Goal: Check status

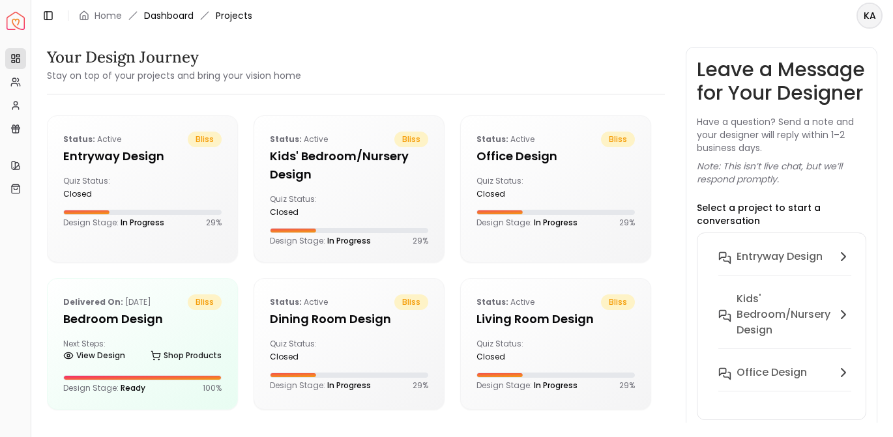
click at [156, 14] on link "Dashboard" at bounding box center [169, 15] width 50 height 13
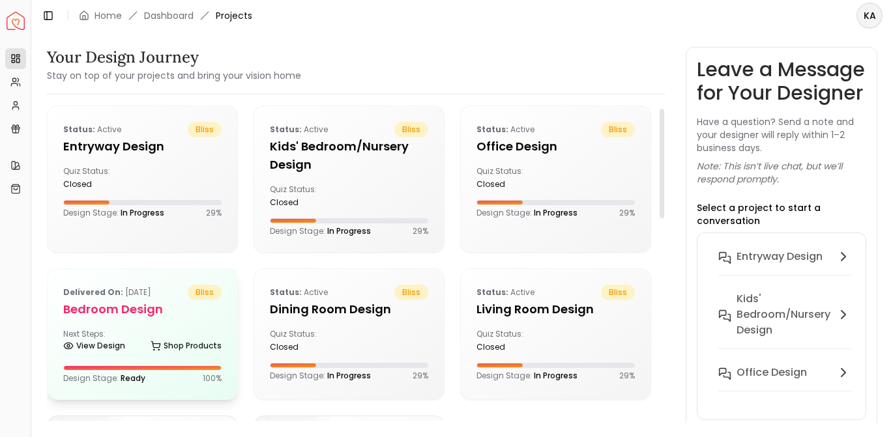
click at [99, 279] on div "Delivered on: [DATE] bliss Bedroom design Next Steps: View Design Shop Products…" at bounding box center [143, 334] width 190 height 130
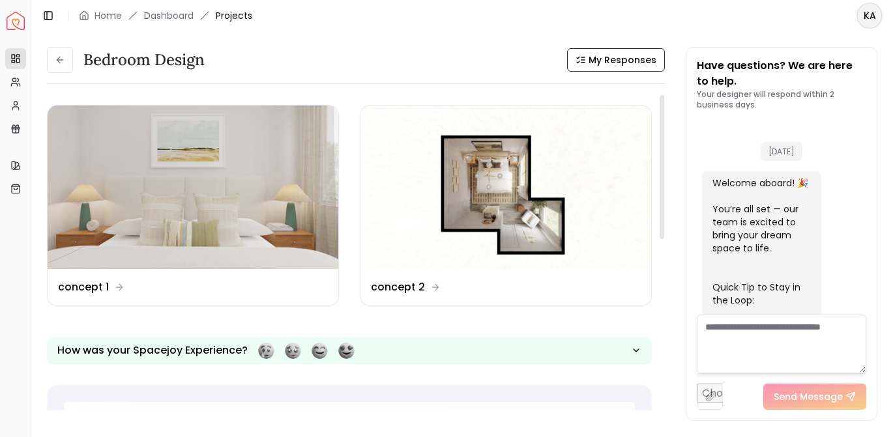
scroll to position [3039, 0]
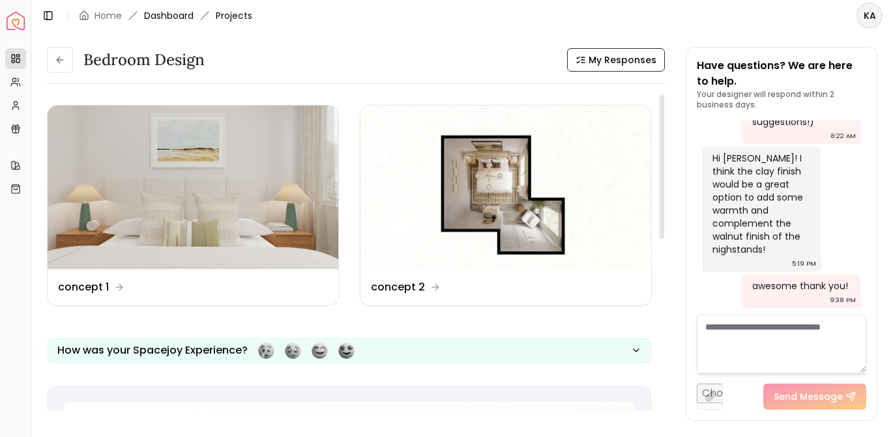
click at [177, 19] on link "Dashboard" at bounding box center [169, 15] width 50 height 13
